Goal: Task Accomplishment & Management: Use online tool/utility

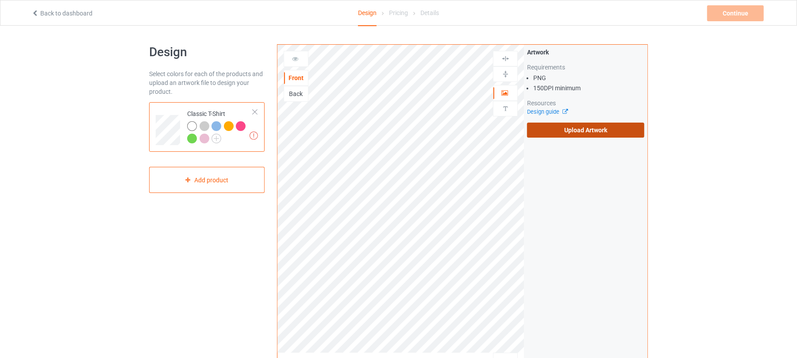
click at [560, 126] on label "Upload Artwork" at bounding box center [585, 130] width 117 height 15
click at [0, 0] on input "Upload Artwork" at bounding box center [0, 0] width 0 height 0
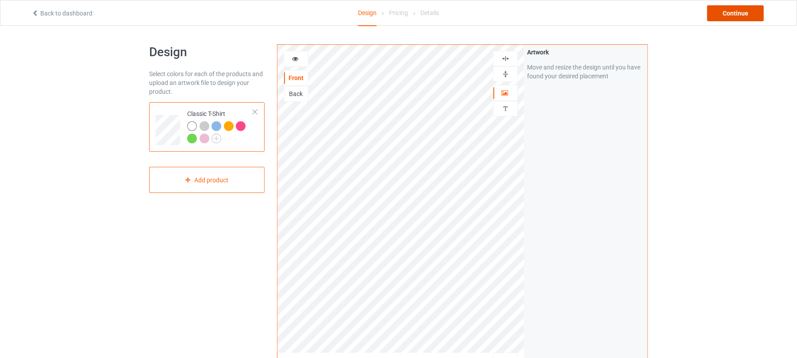
click at [737, 13] on div "Continue" at bounding box center [735, 13] width 57 height 16
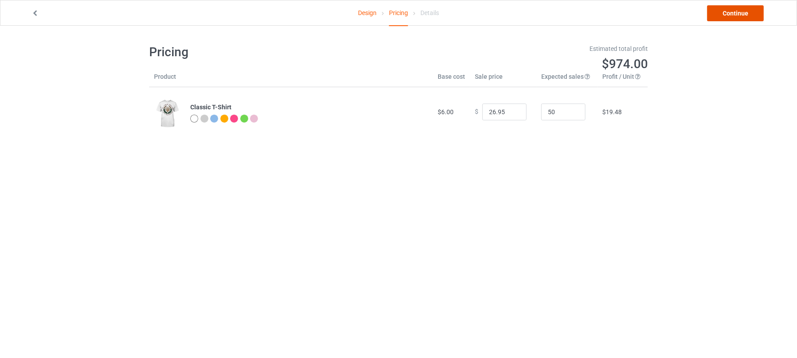
click at [736, 15] on link "Continue" at bounding box center [735, 13] width 57 height 16
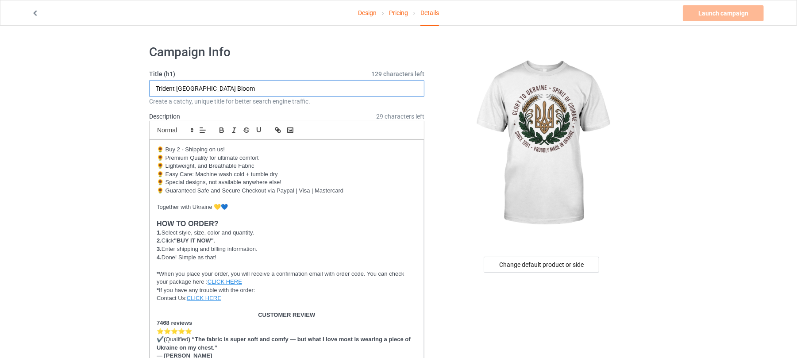
drag, startPoint x: 235, startPoint y: 82, endPoint x: 0, endPoint y: 83, distance: 234.6
drag, startPoint x: 222, startPoint y: 84, endPoint x: 20, endPoint y: 74, distance: 201.7
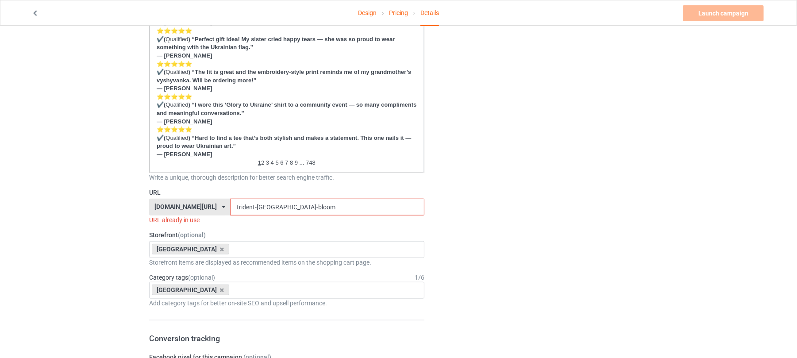
scroll to position [472, 0]
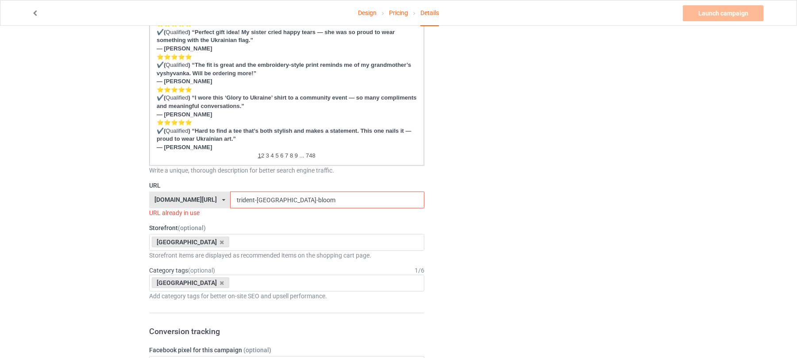
type input "Glory To [GEOGRAPHIC_DATA]"
drag, startPoint x: 301, startPoint y: 194, endPoint x: 166, endPoint y: 190, distance: 134.6
click at [161, 193] on div "[DOMAIN_NAME][URL] [DOMAIN_NAME][URL] [DOMAIN_NAME][URL] 6273c5abfddeea00434baf…" at bounding box center [286, 200] width 275 height 17
paste input "Glory To [GEOGRAPHIC_DATA]"
click at [246, 201] on input "Glory To [GEOGRAPHIC_DATA]" at bounding box center [327, 200] width 194 height 17
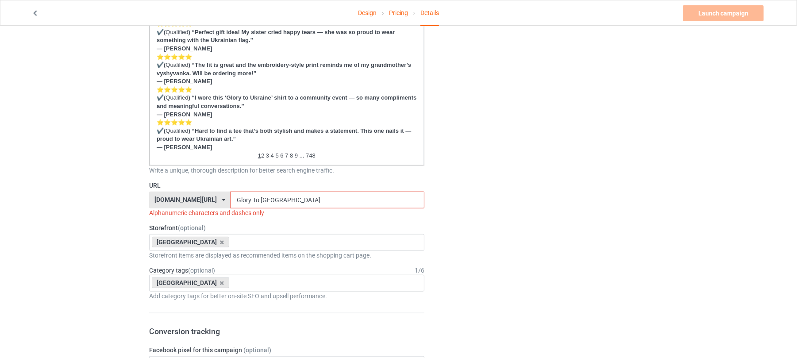
click at [247, 196] on input "Glory To [GEOGRAPHIC_DATA]" at bounding box center [327, 200] width 194 height 17
click at [238, 196] on input "glory-[GEOGRAPHIC_DATA]" at bounding box center [327, 200] width 194 height 17
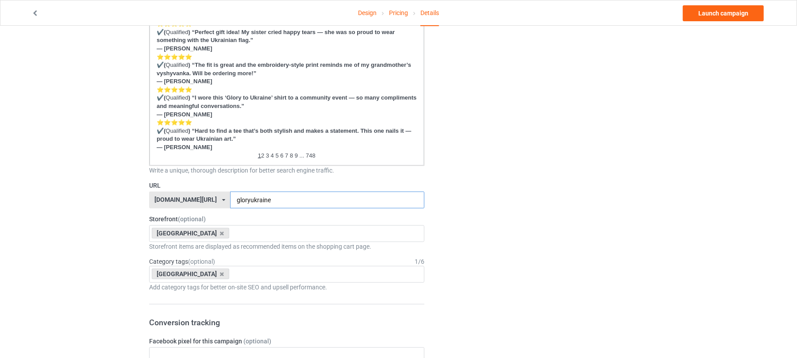
type input "gloryukraine"
click at [525, 164] on div "Change default product or side" at bounding box center [543, 242] width 224 height 1353
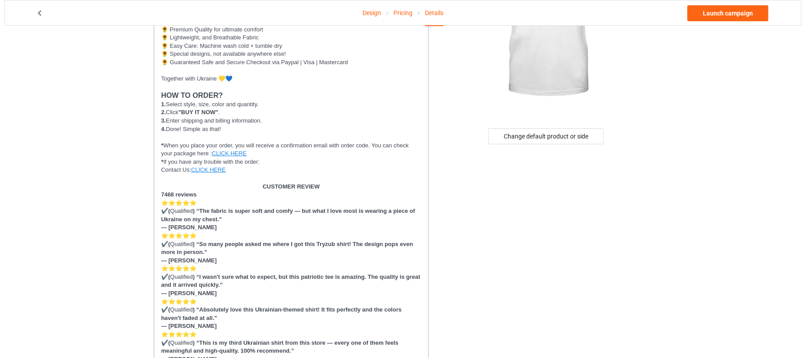
scroll to position [0, 0]
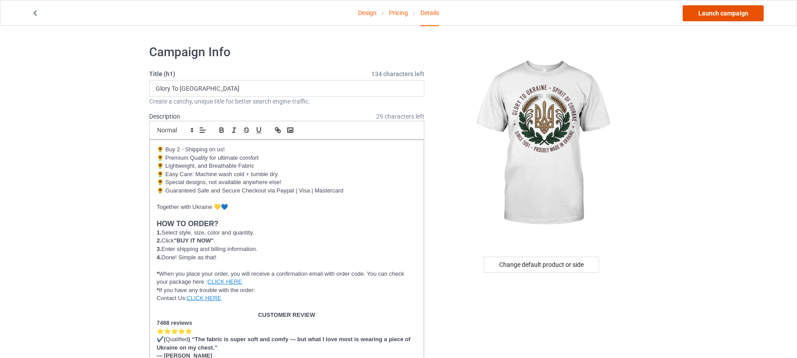
click at [727, 11] on link "Launch campaign" at bounding box center [723, 13] width 81 height 16
